Goal: Complete application form: Complete application form

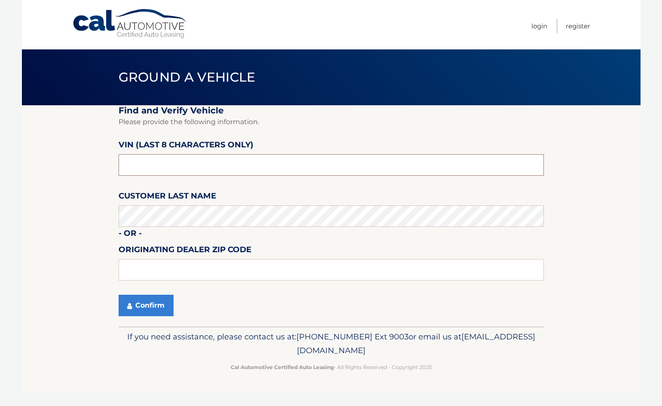
click at [193, 171] on input "text" at bounding box center [332, 164] width 426 height 21
paste input "PH494507"
type input "PH494507"
click at [119, 295] on button "Confirm" at bounding box center [146, 305] width 55 height 21
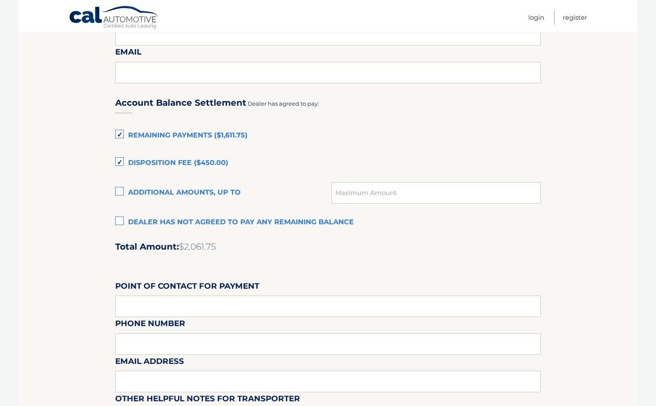
scroll to position [516, 0]
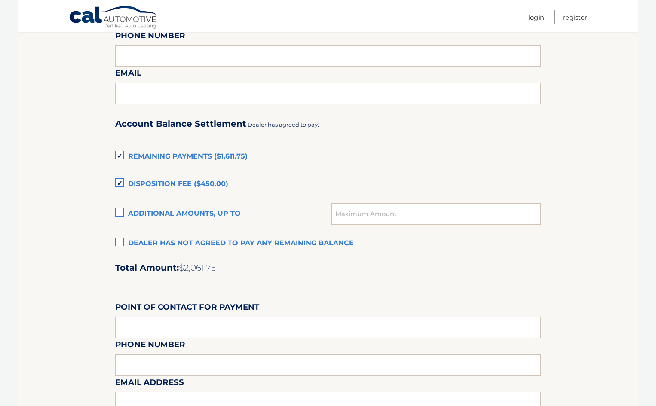
click at [178, 186] on label "Disposition Fee ($450.00)" at bounding box center [328, 184] width 426 height 17
click at [0, 0] on input "Disposition Fee ($450.00)" at bounding box center [0, 0] width 0 height 0
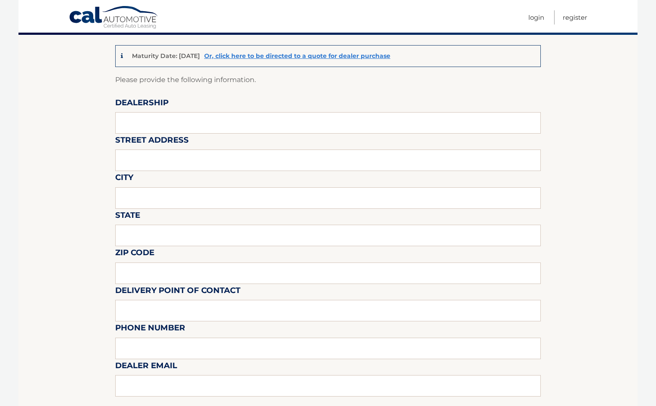
scroll to position [43, 0]
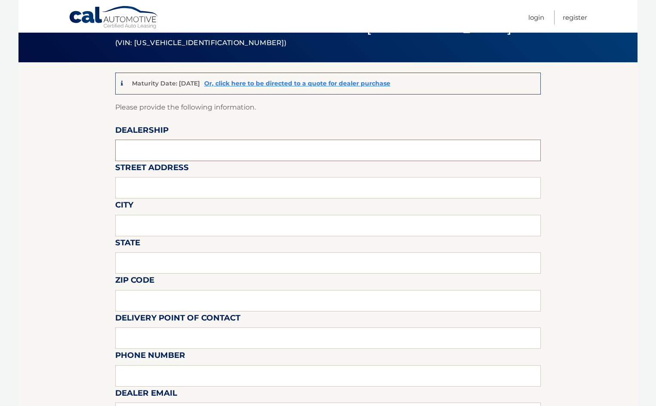
click at [185, 147] on input "text" at bounding box center [328, 150] width 426 height 21
type input "King Hyundai"
drag, startPoint x: 185, startPoint y: 190, endPoint x: 187, endPoint y: 199, distance: 9.5
click at [185, 190] on input "text" at bounding box center [328, 187] width 426 height 21
type input "1399 S Federal Hwy"
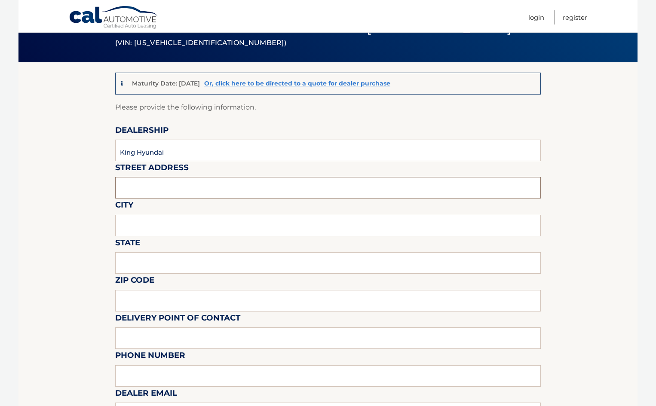
type input "Deerfield Beach"
type input "FL"
type input "33441"
type input "Mark Metivier"
type input "4134642558"
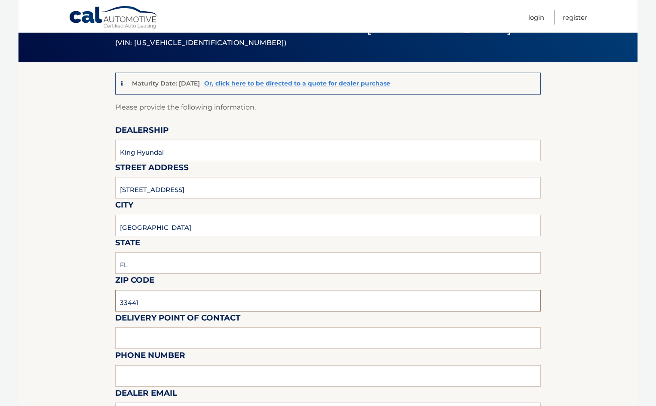
type input "markmetivier16@yahoo.com"
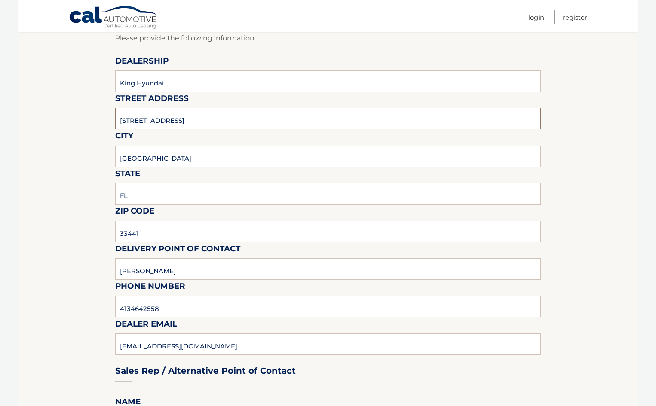
scroll to position [215, 0]
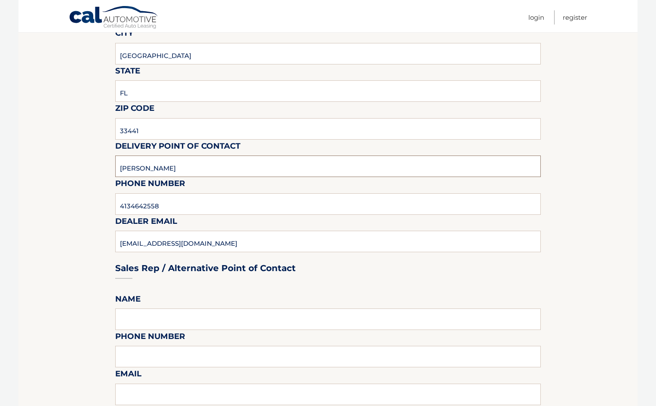
drag, startPoint x: 180, startPoint y: 163, endPoint x: 10, endPoint y: 151, distance: 169.8
type input "Craig Bogart"
type input "4134642558"
type input "craig.bogart@kingmail.us"
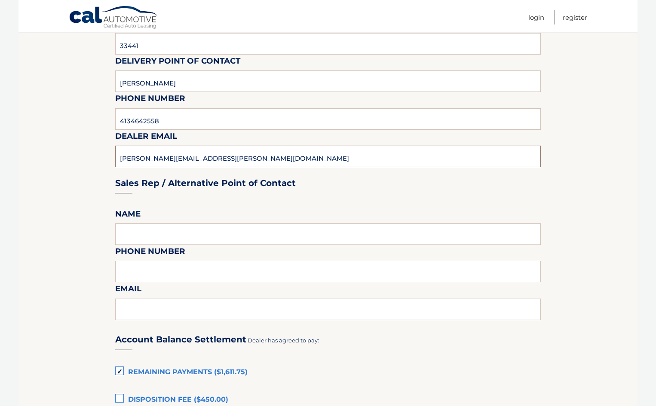
scroll to position [301, 0]
click at [164, 222] on fieldset "Please provide the following information. Dealership King Hyundai Street Addres…" at bounding box center [328, 295] width 426 height 903
click at [169, 229] on input "text" at bounding box center [328, 233] width 426 height 21
click at [115, 236] on section "Maturity Date: 01/06/2026 Or, click here to be directed to a quote for dealer p…" at bounding box center [327, 275] width 619 height 942
click at [132, 236] on input "text" at bounding box center [328, 233] width 426 height 21
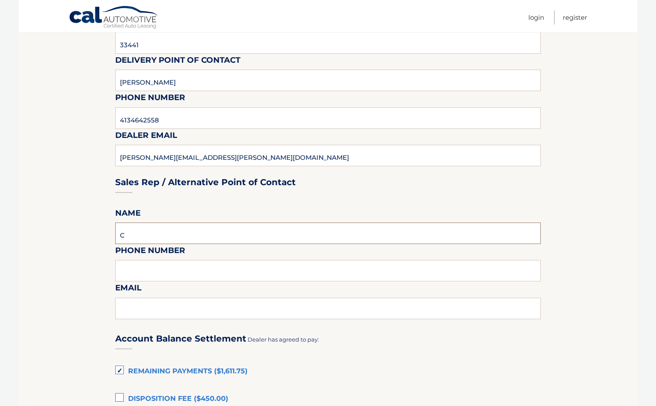
click at [133, 236] on input "C" at bounding box center [328, 233] width 426 height 21
type input "Craig Bogart"
click at [172, 270] on input "text" at bounding box center [328, 270] width 426 height 21
type input "9544213330"
click at [183, 310] on input "text" at bounding box center [328, 308] width 426 height 21
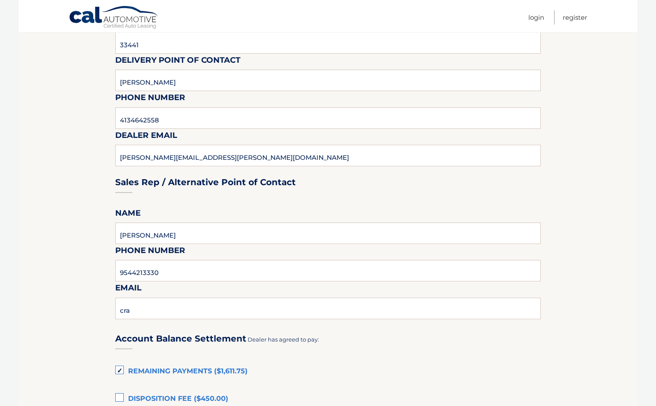
click at [199, 155] on div "Sales Rep / Alternative Point of Contact" at bounding box center [328, 166] width 426 height 61
click at [178, 157] on div "Sales Rep / Alternative Point of Contact" at bounding box center [328, 166] width 426 height 61
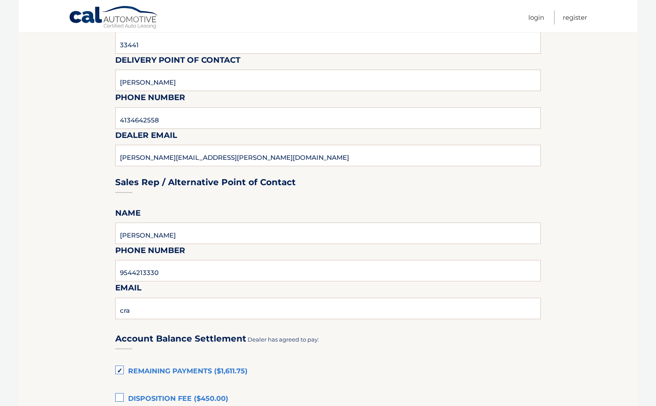
click at [219, 156] on div "Sales Rep / Alternative Point of Contact" at bounding box center [328, 166] width 426 height 61
drag, startPoint x: 215, startPoint y: 158, endPoint x: 139, endPoint y: 153, distance: 76.2
click at [139, 153] on div "Sales Rep / Alternative Point of Contact" at bounding box center [328, 166] width 426 height 61
click at [160, 307] on input "cra" at bounding box center [328, 308] width 426 height 21
type input "craig.bogart@kingmail.us"
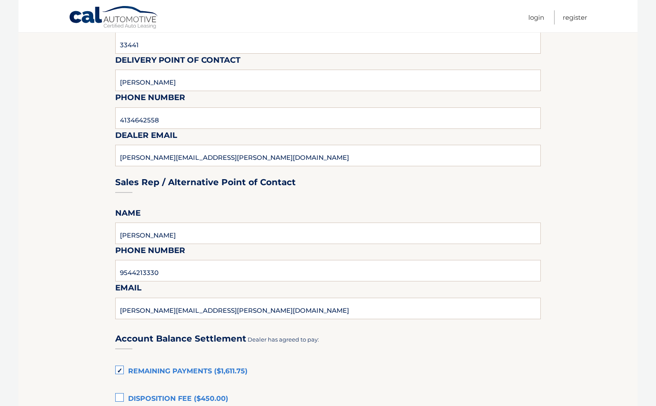
click at [101, 268] on section "Maturity Date: 01/06/2026 Or, click here to be directed to a quote for dealer p…" at bounding box center [327, 275] width 619 height 942
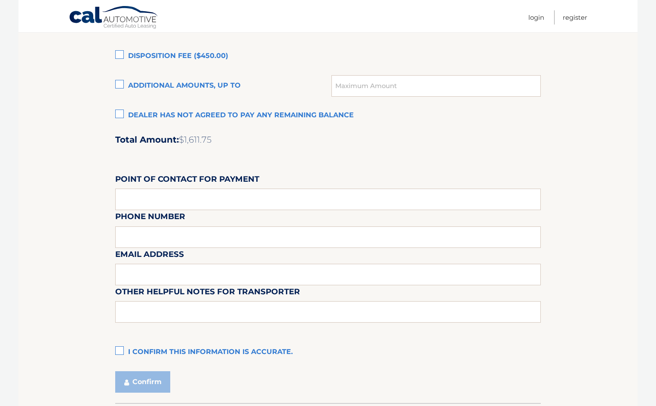
scroll to position [645, 0]
click at [155, 210] on div "Account Balance Settlement Dealer has agreed to pay: Remaining Payments ($1,611…" at bounding box center [328, 169] width 426 height 381
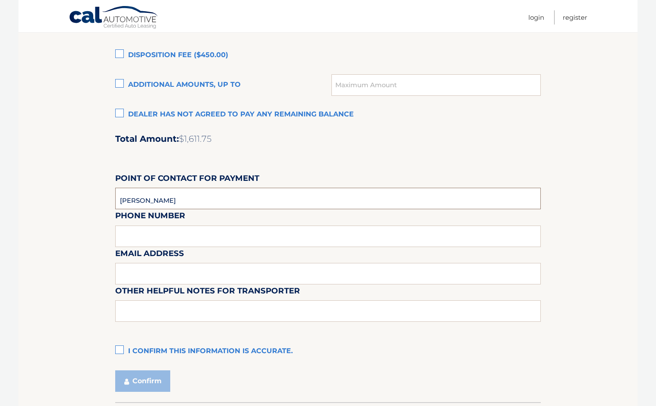
type input "Craig Bogart"
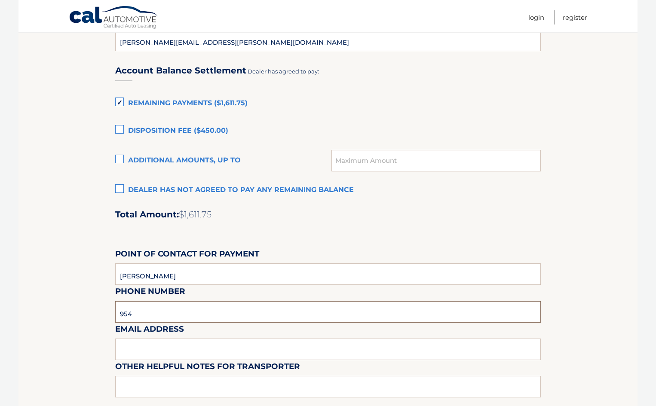
scroll to position [473, 0]
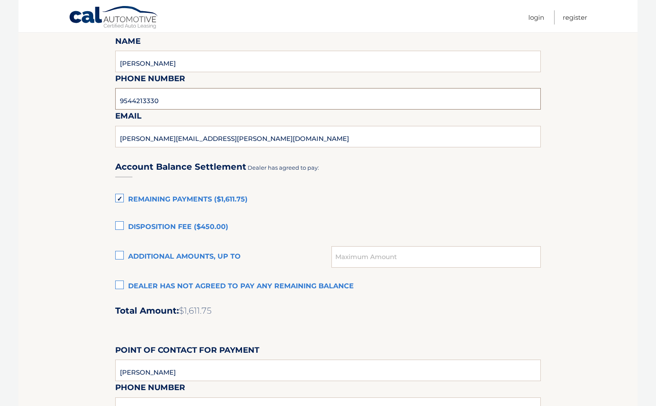
click at [159, 106] on input "9544213330" at bounding box center [328, 98] width 426 height 21
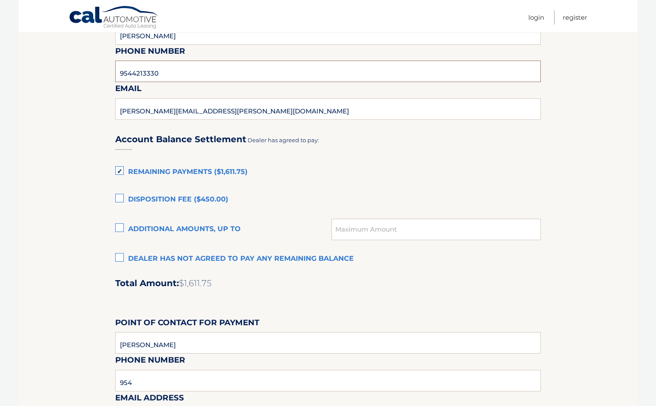
scroll to position [516, 0]
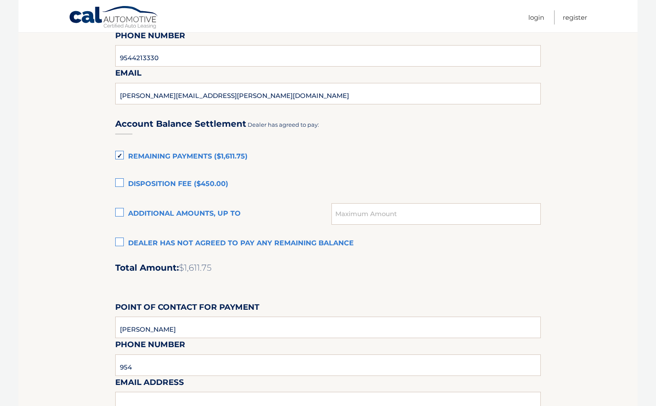
click at [166, 369] on div "Email Address" at bounding box center [328, 356] width 426 height 37
click at [149, 365] on div "Email Address" at bounding box center [328, 356] width 426 height 37
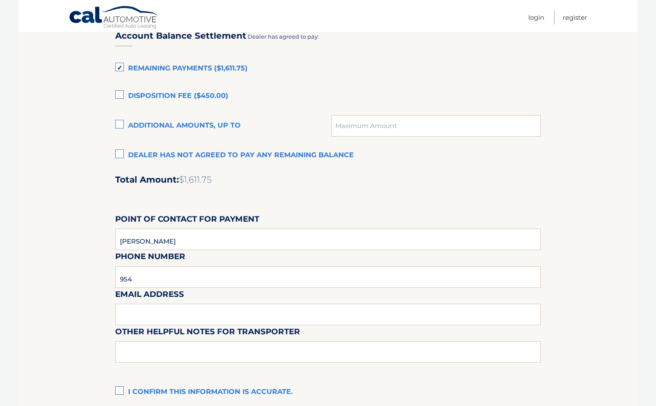
scroll to position [688, 0]
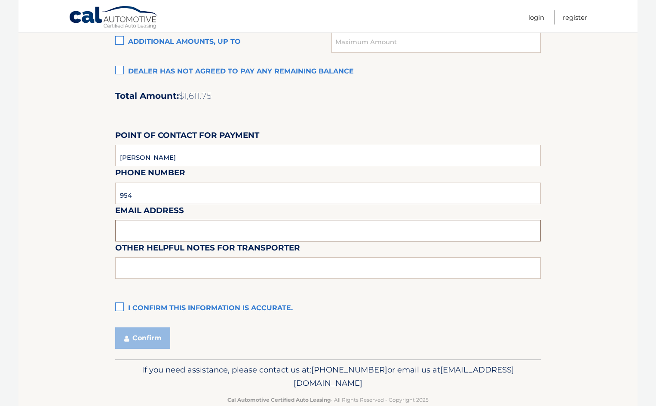
drag, startPoint x: 177, startPoint y: 233, endPoint x: 175, endPoint y: 229, distance: 4.8
click at [177, 233] on input "text" at bounding box center [328, 230] width 426 height 21
click at [153, 195] on div "Email Address" at bounding box center [328, 184] width 426 height 37
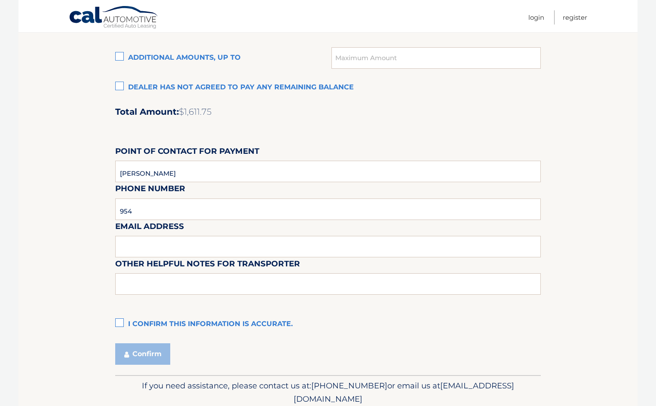
scroll to position [671, 0]
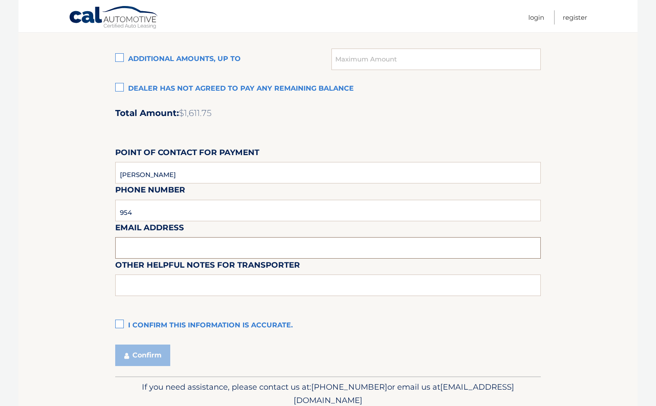
click at [141, 241] on input "text" at bounding box center [328, 247] width 426 height 21
paste input "4213330"
type input "9544213330"
click at [141, 240] on input "text" at bounding box center [328, 247] width 426 height 21
type input "craig.bogart@kingmail.us"
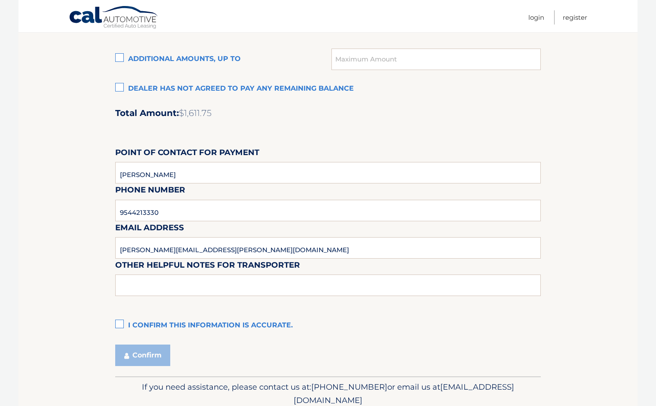
click at [116, 321] on label "I confirm this information is accurate." at bounding box center [328, 325] width 426 height 17
click at [0, 0] on input "I confirm this information is accurate." at bounding box center [0, 0] width 0 height 0
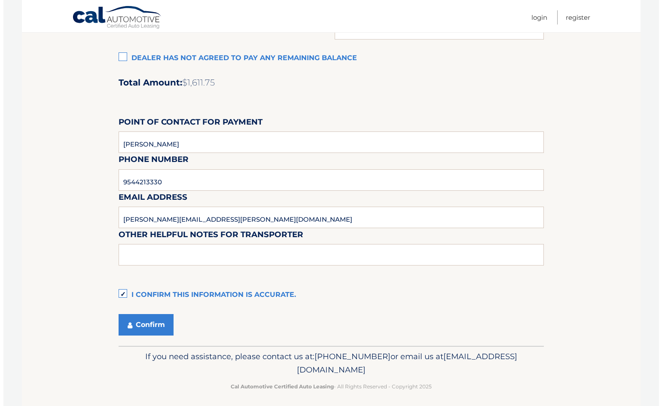
scroll to position [706, 0]
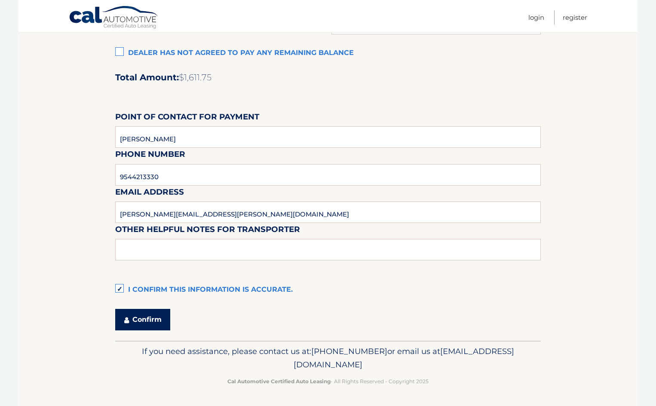
click at [148, 316] on button "Confirm" at bounding box center [142, 319] width 55 height 21
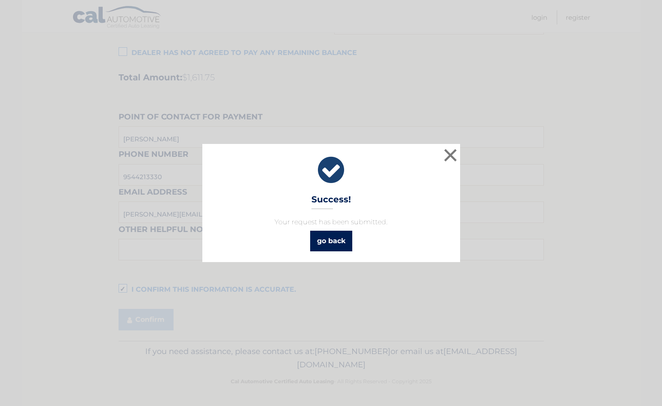
click at [325, 241] on link "go back" at bounding box center [331, 241] width 42 height 21
